Goal: Information Seeking & Learning: Learn about a topic

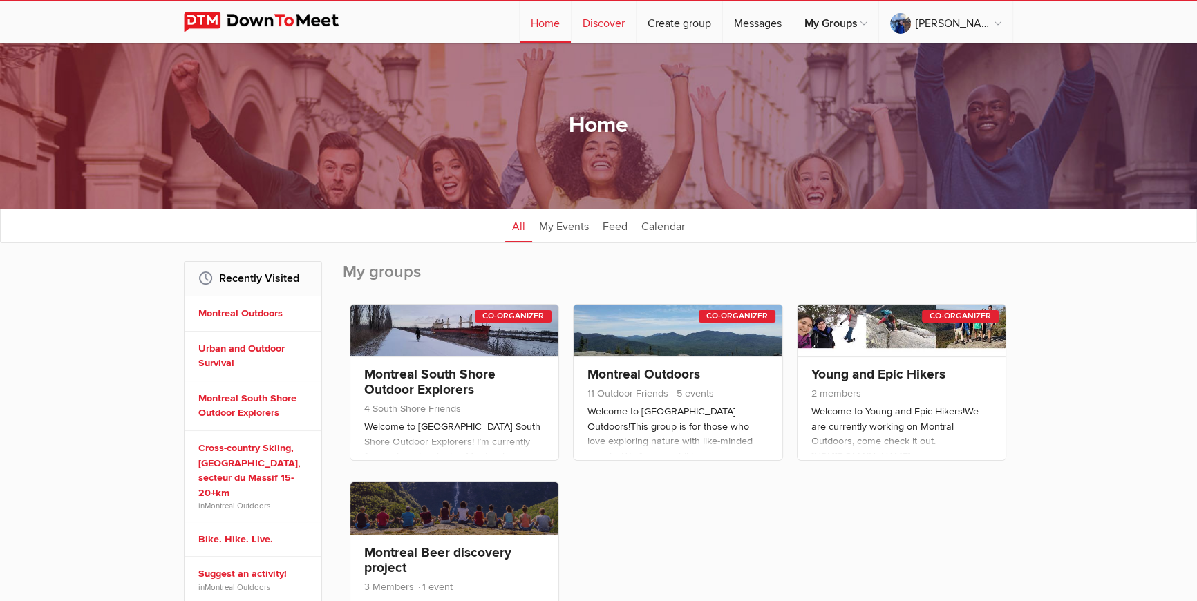
click at [636, 20] on link "Discover" at bounding box center [603, 21] width 64 height 41
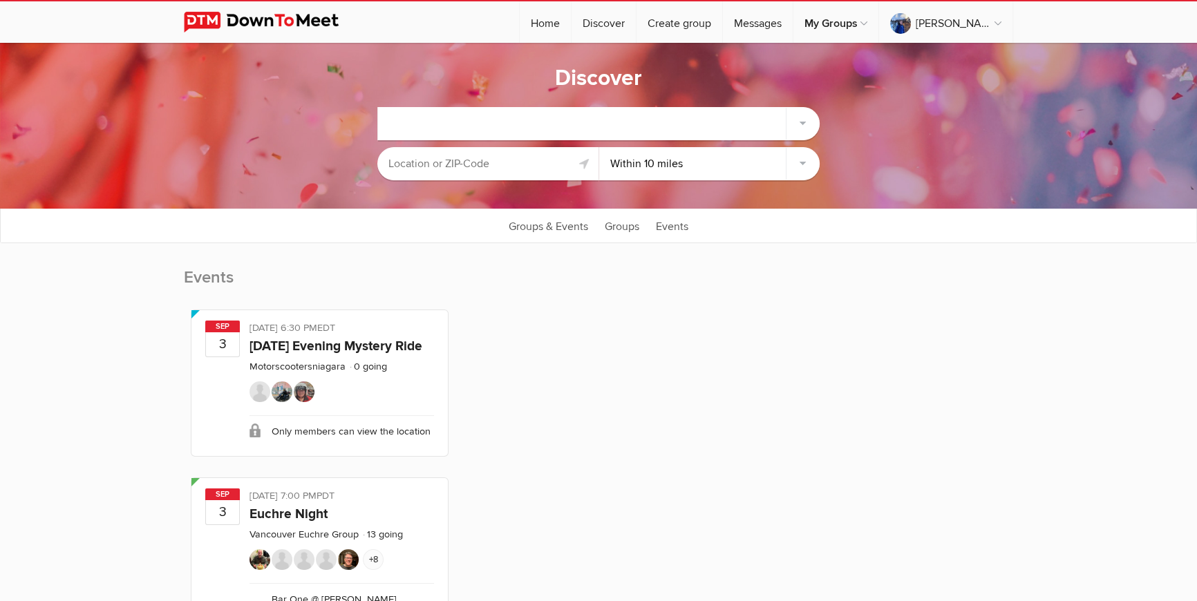
click at [452, 115] on div at bounding box center [599, 123] width 442 height 33
click at [449, 127] on div at bounding box center [599, 123] width 442 height 33
click at [428, 164] on input "text" at bounding box center [487, 163] width 221 height 33
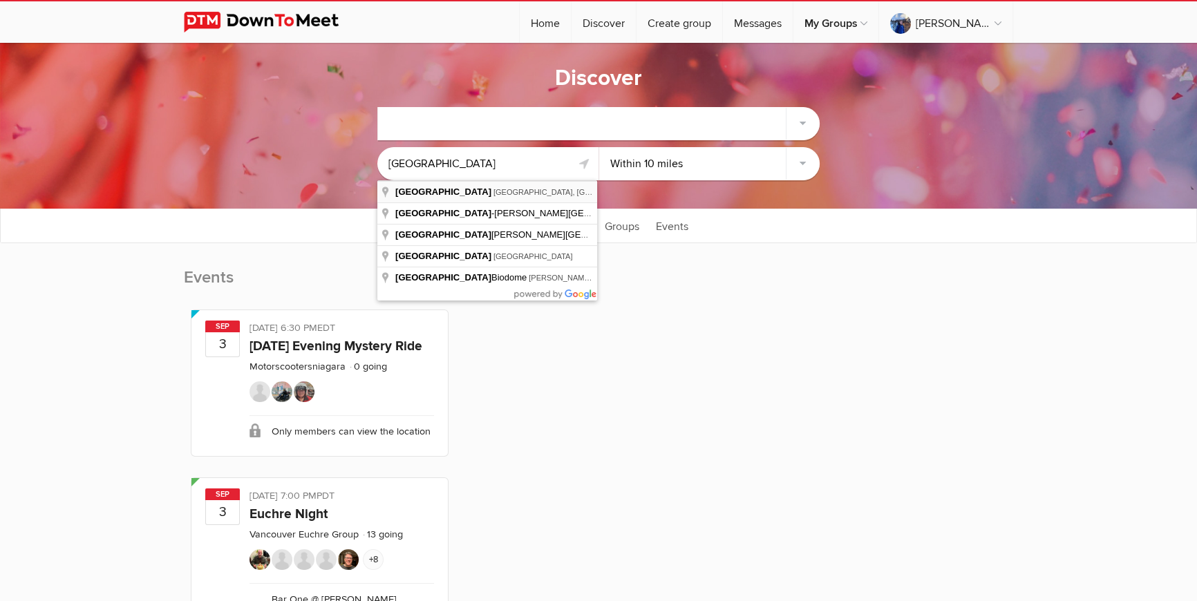
type input "[GEOGRAPHIC_DATA], [GEOGRAPHIC_DATA], [GEOGRAPHIC_DATA]"
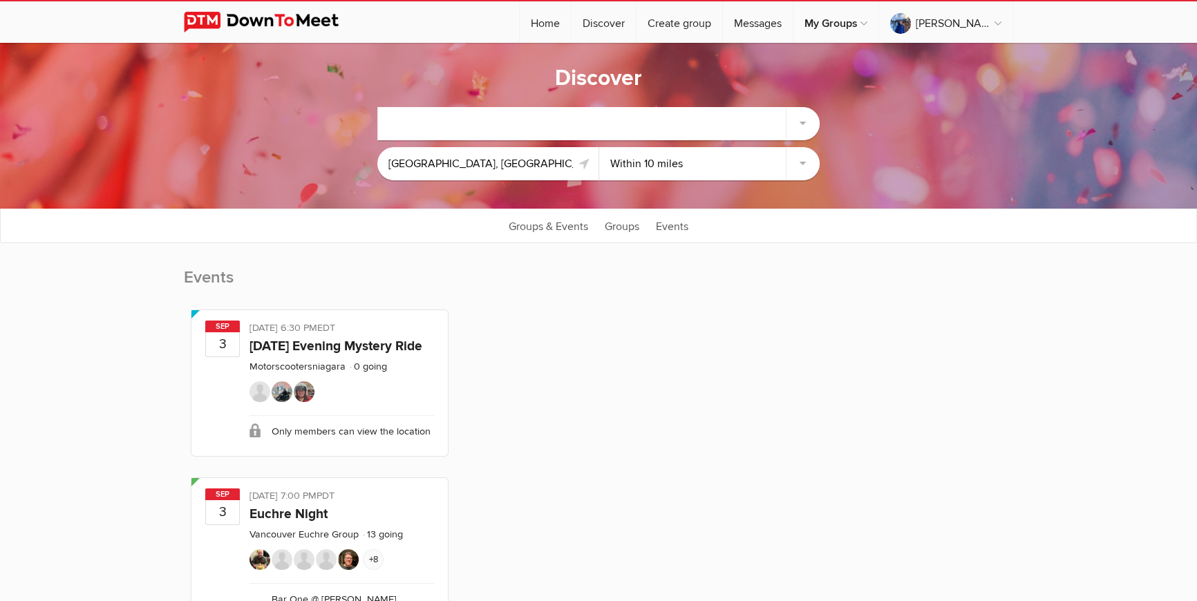
click at [599, 147] on select "Within 10 miles Within 25 miles Within 50 miles Within 100 miles Within any dis…" at bounding box center [709, 163] width 221 height 33
click at [516, 162] on input "[GEOGRAPHIC_DATA], [GEOGRAPHIC_DATA], [GEOGRAPHIC_DATA]" at bounding box center [487, 163] width 221 height 33
click at [600, 126] on div at bounding box center [599, 123] width 442 height 33
click at [616, 228] on link "Groups" at bounding box center [622, 225] width 48 height 35
select select "null"
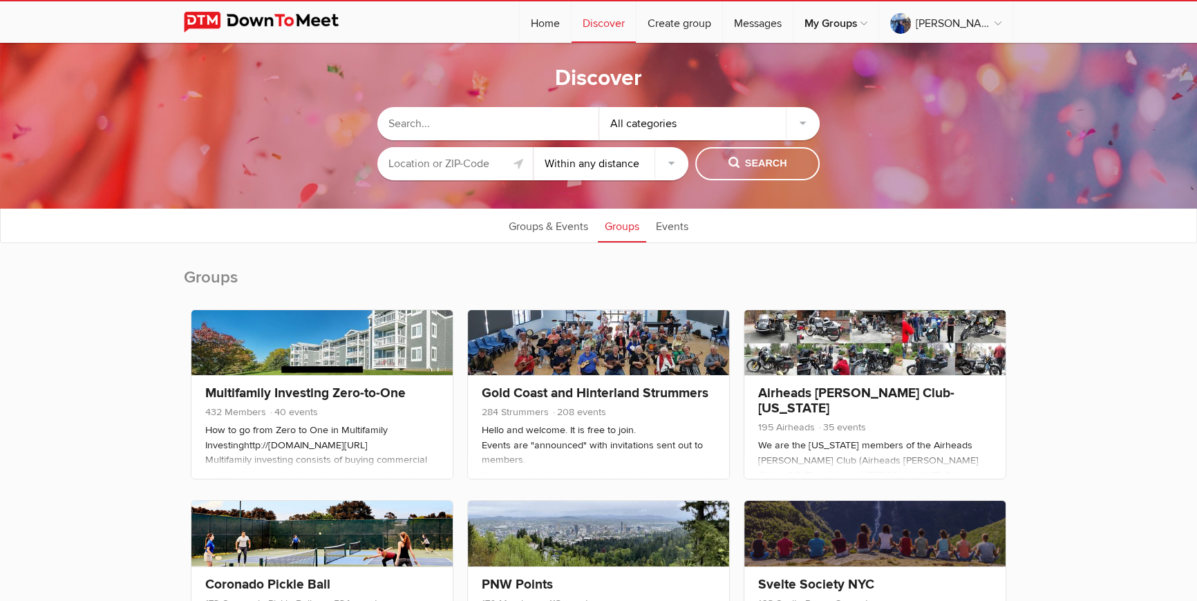
click at [489, 162] on input "text" at bounding box center [454, 163] width 155 height 33
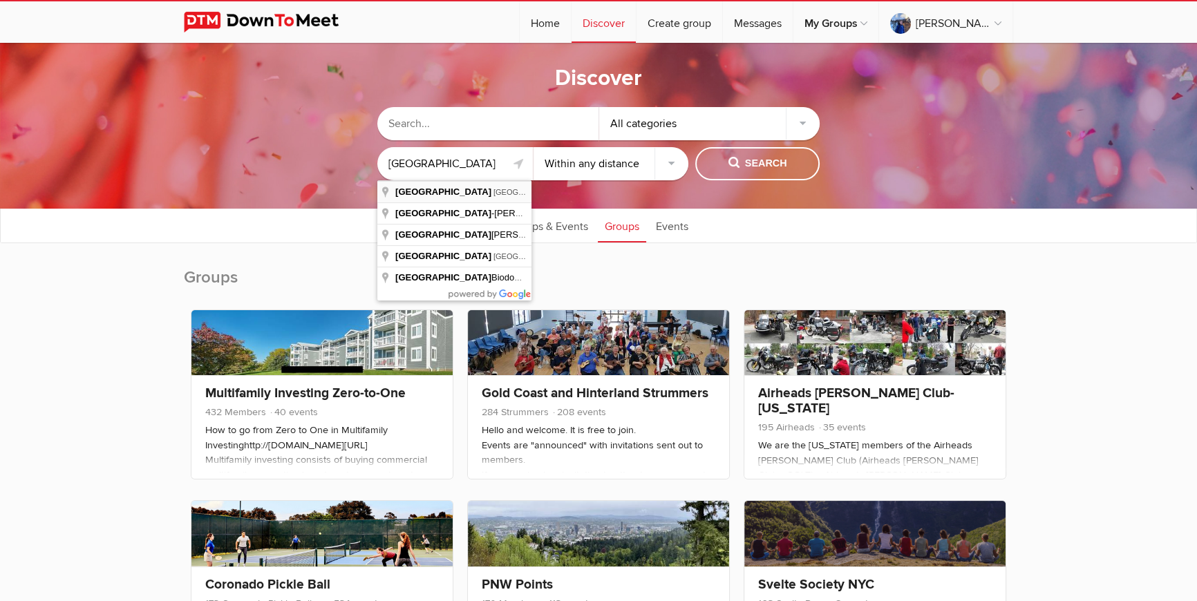
type input "[GEOGRAPHIC_DATA], [GEOGRAPHIC_DATA], [GEOGRAPHIC_DATA]"
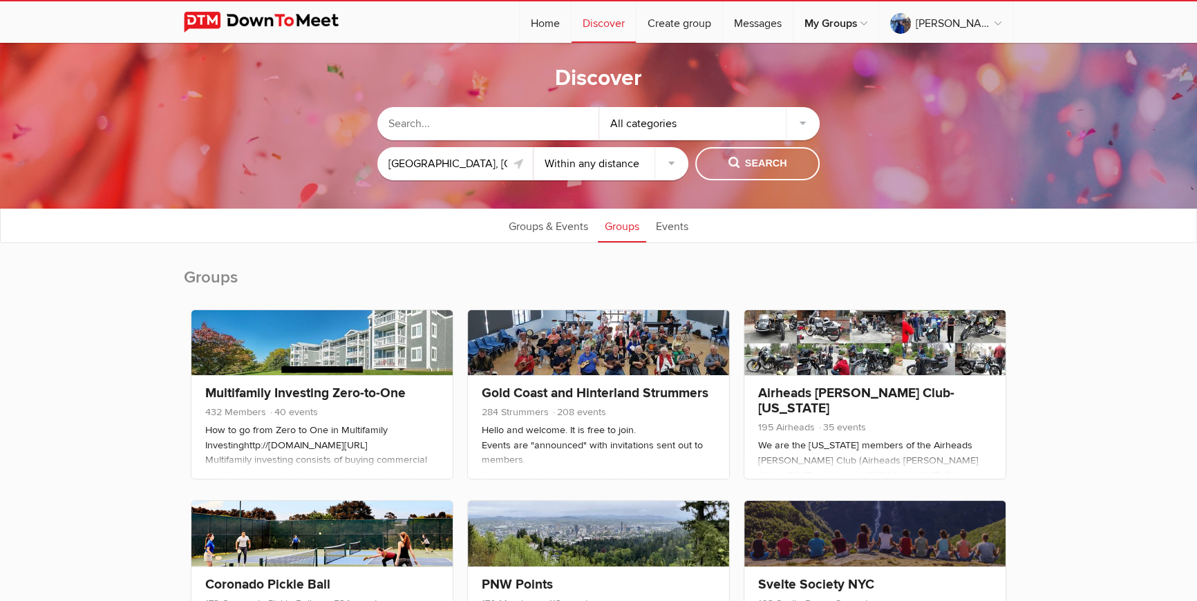
click at [694, 162] on div "[GEOGRAPHIC_DATA], [GEOGRAPHIC_DATA], [GEOGRAPHIC_DATA] Within 10 miles Within …" at bounding box center [598, 163] width 442 height 33
select select "25"
click at [533, 147] on select "Within 10 miles Within 25 miles Within 50 miles Within 100 miles Within any dis…" at bounding box center [610, 163] width 155 height 33
click at [762, 165] on span "Search" at bounding box center [757, 163] width 59 height 15
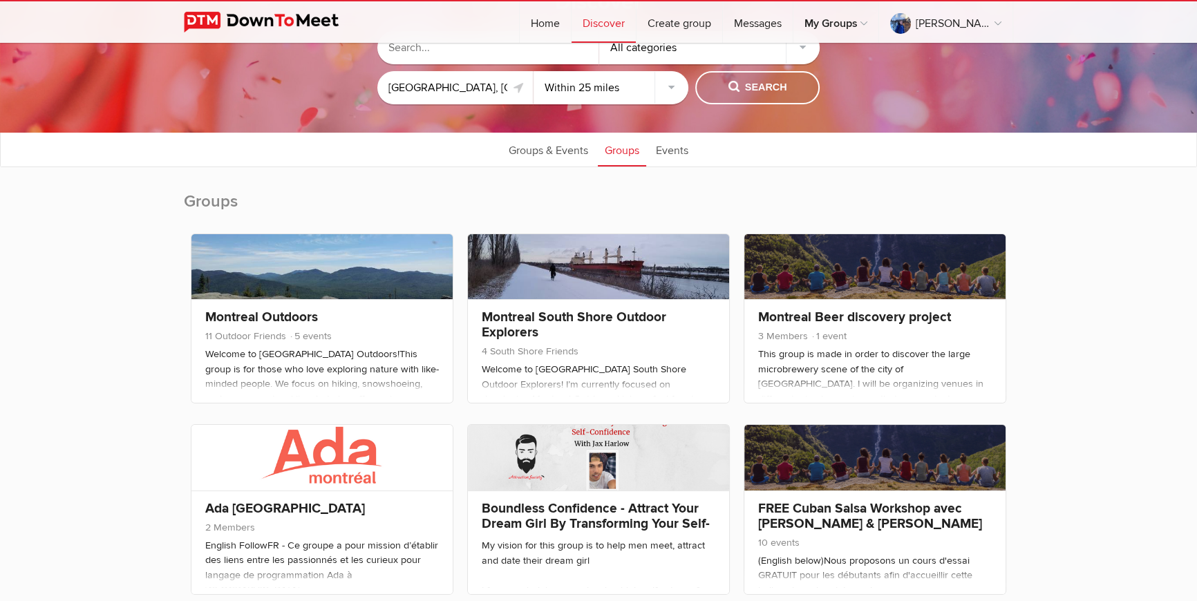
scroll to position [75, 0]
